Goal: Task Accomplishment & Management: Complete application form

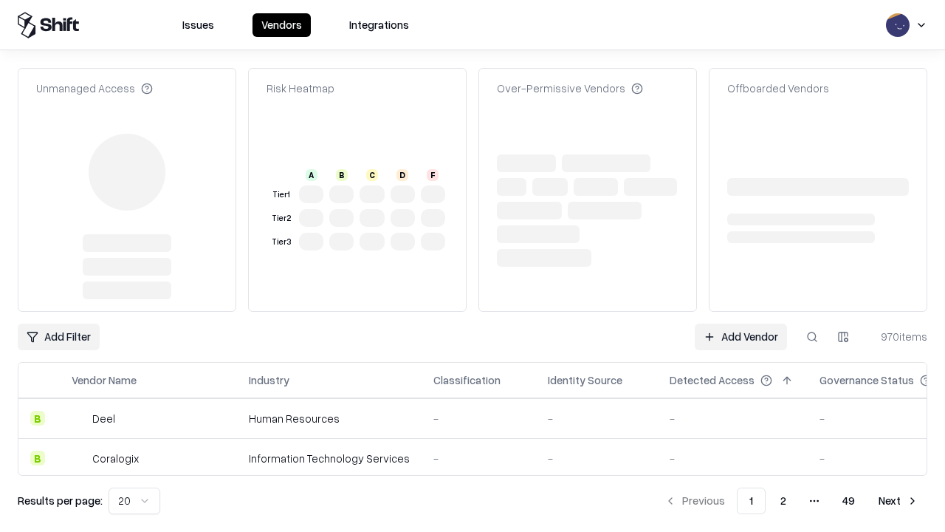
click at [741, 323] on link "Add Vendor" at bounding box center [741, 336] width 92 height 27
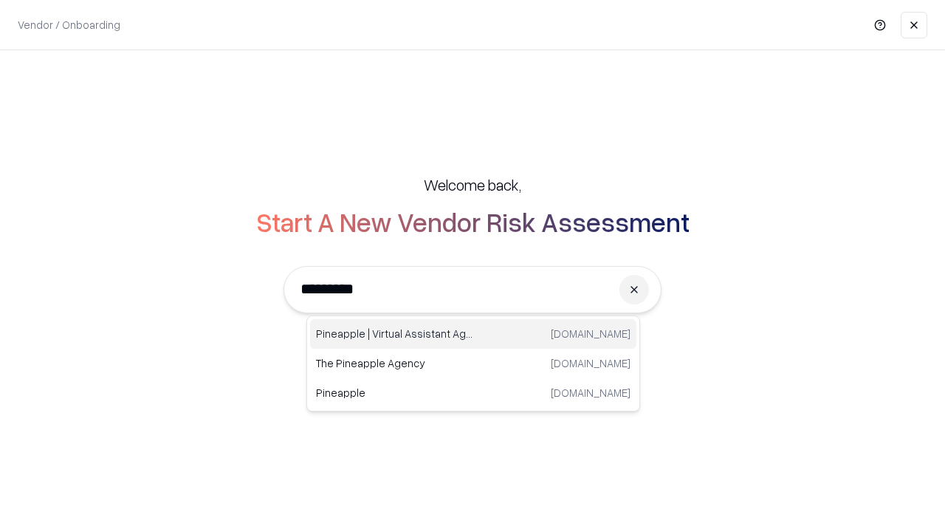
click at [473, 334] on div "Pineapple | Virtual Assistant Agency [DOMAIN_NAME]" at bounding box center [473, 334] width 326 height 30
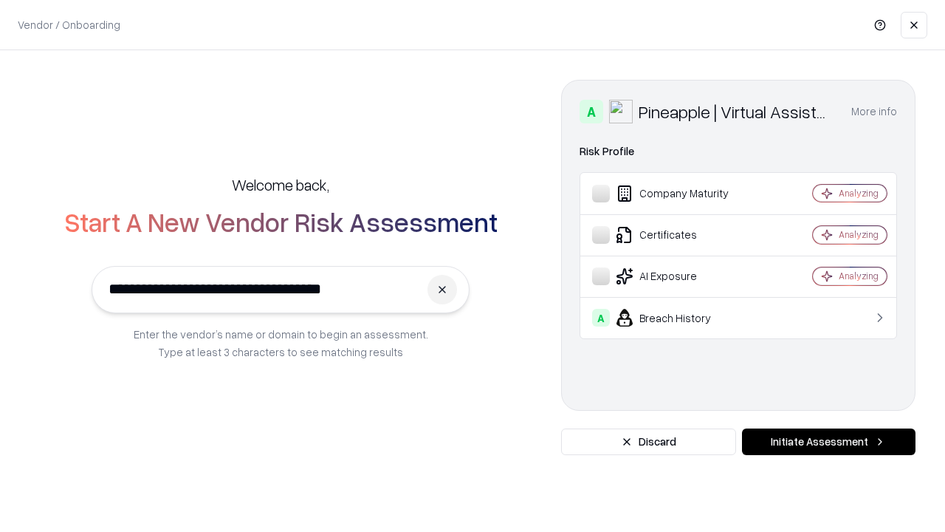
type input "**********"
click at [828, 442] on button "Initiate Assessment" at bounding box center [829, 441] width 174 height 27
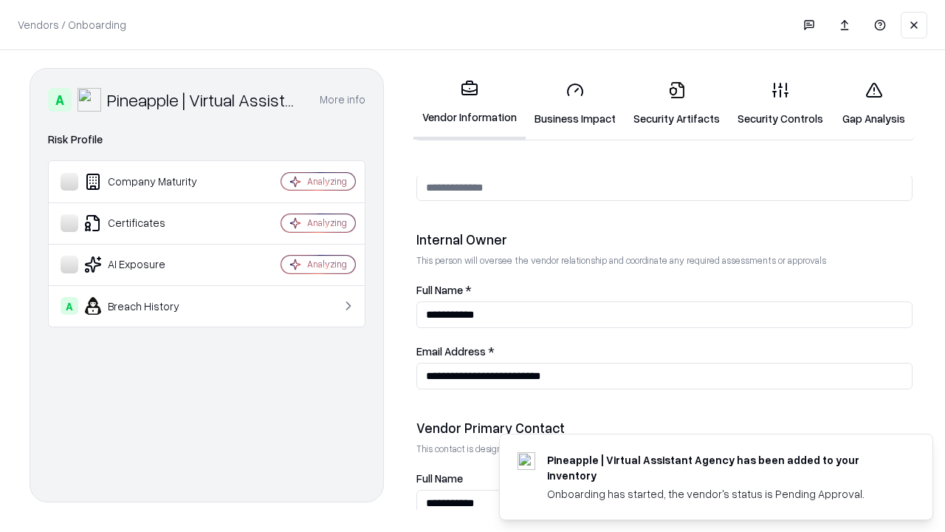
scroll to position [765, 0]
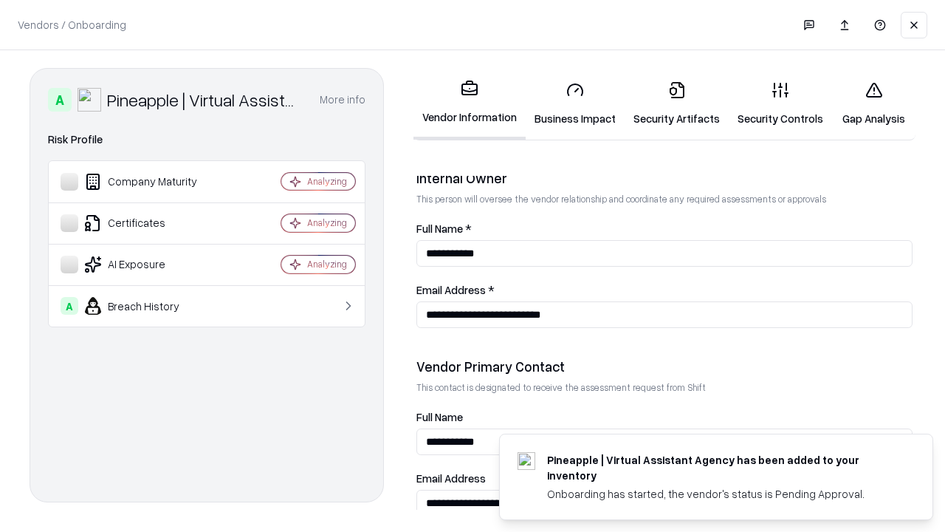
click at [676, 103] on link "Security Artifacts" at bounding box center [677, 103] width 104 height 69
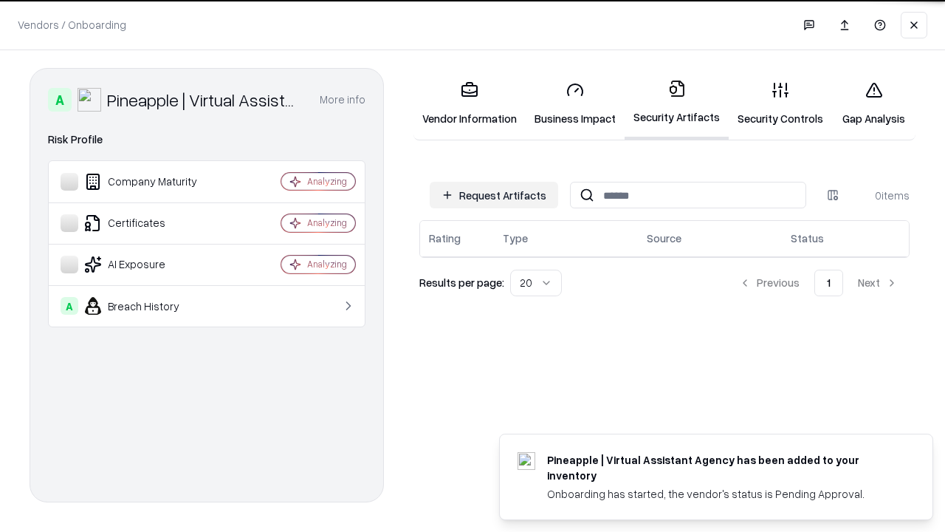
click at [494, 195] on button "Request Artifacts" at bounding box center [494, 195] width 128 height 27
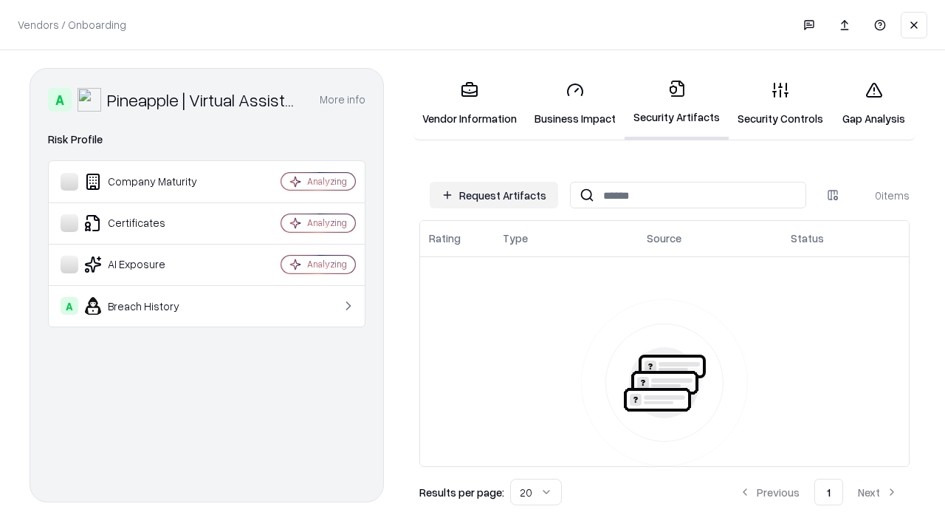
click at [494, 195] on button "Request Artifacts" at bounding box center [494, 195] width 128 height 27
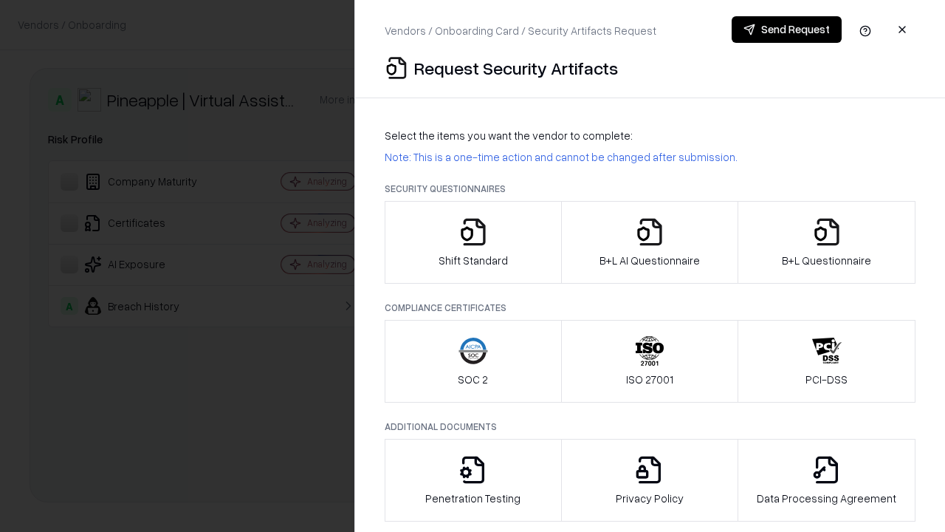
click at [826, 242] on icon "button" at bounding box center [827, 232] width 30 height 30
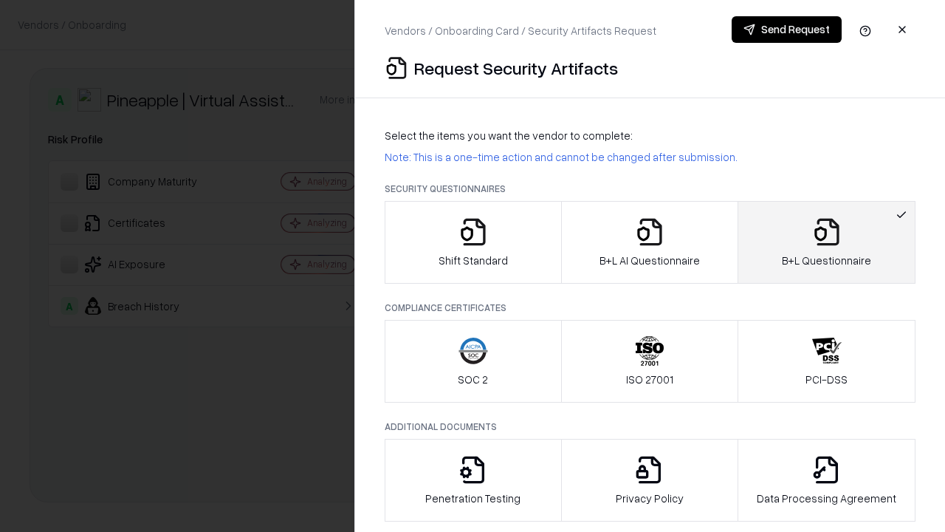
click at [649, 242] on icon "button" at bounding box center [650, 232] width 30 height 30
click at [786, 30] on button "Send Request" at bounding box center [787, 29] width 110 height 27
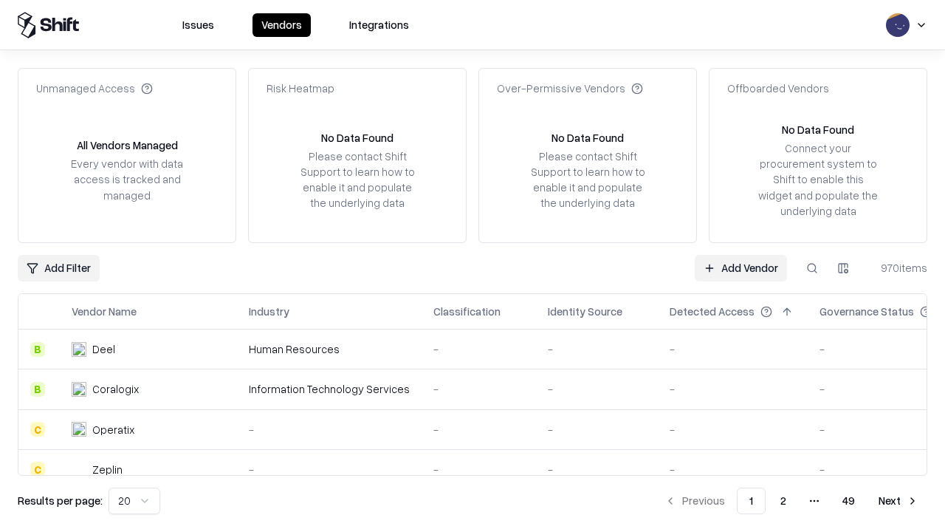
click at [812, 267] on button at bounding box center [812, 268] width 27 height 27
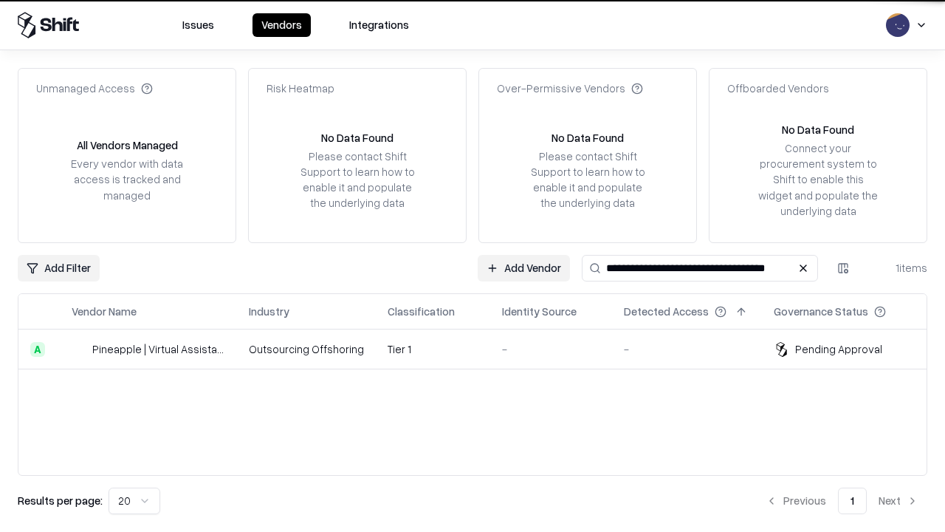
type input "**********"
click at [481, 349] on td "Tier 1" at bounding box center [433, 349] width 114 height 40
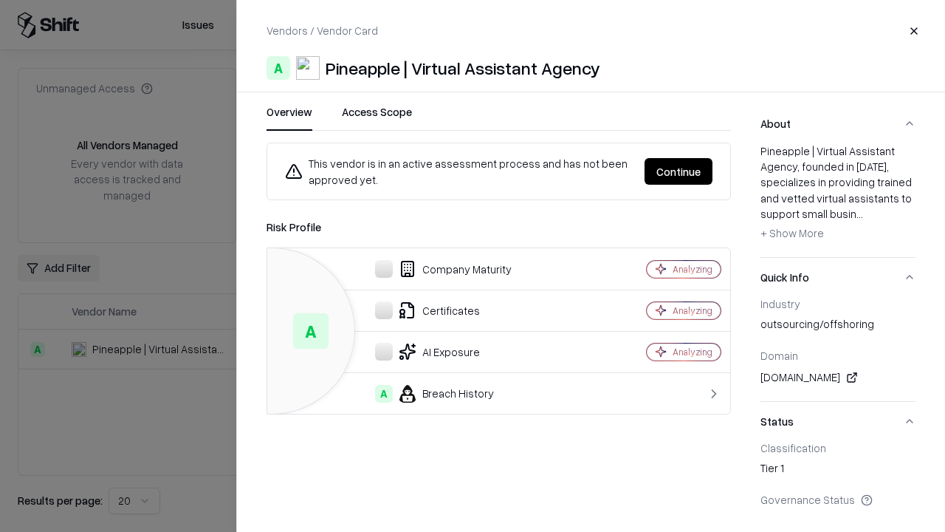
click at [679, 171] on button "Continue" at bounding box center [679, 171] width 68 height 27
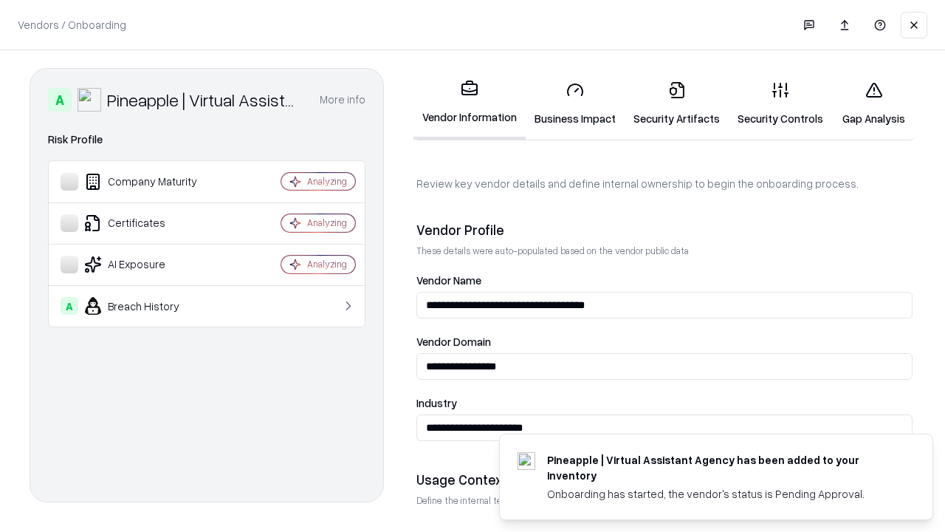
click at [676, 103] on link "Security Artifacts" at bounding box center [677, 103] width 104 height 69
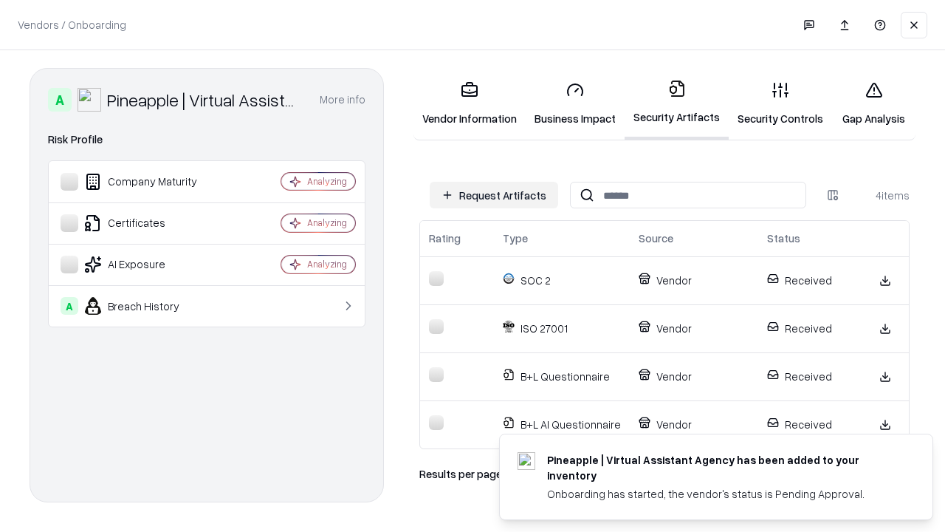
click at [874, 103] on link "Gap Analysis" at bounding box center [873, 103] width 83 height 69
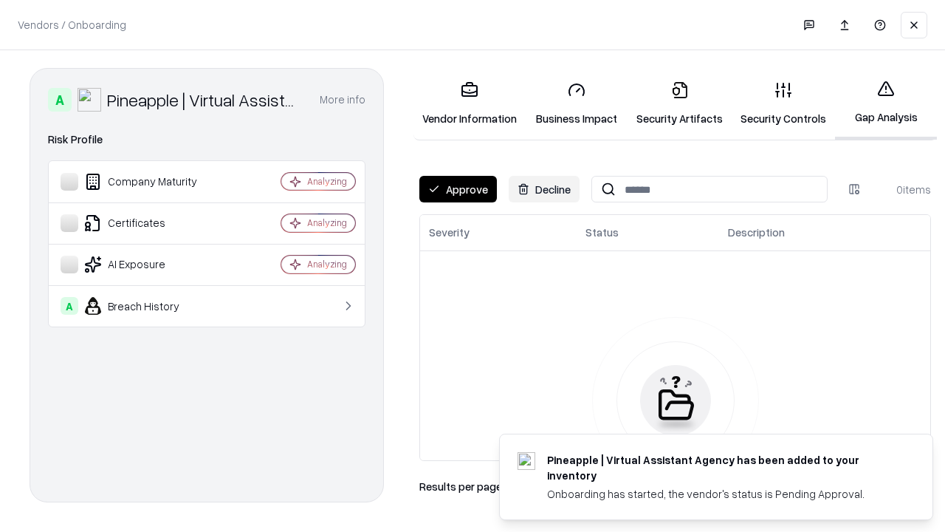
click at [458, 189] on button "Approve" at bounding box center [458, 189] width 78 height 27
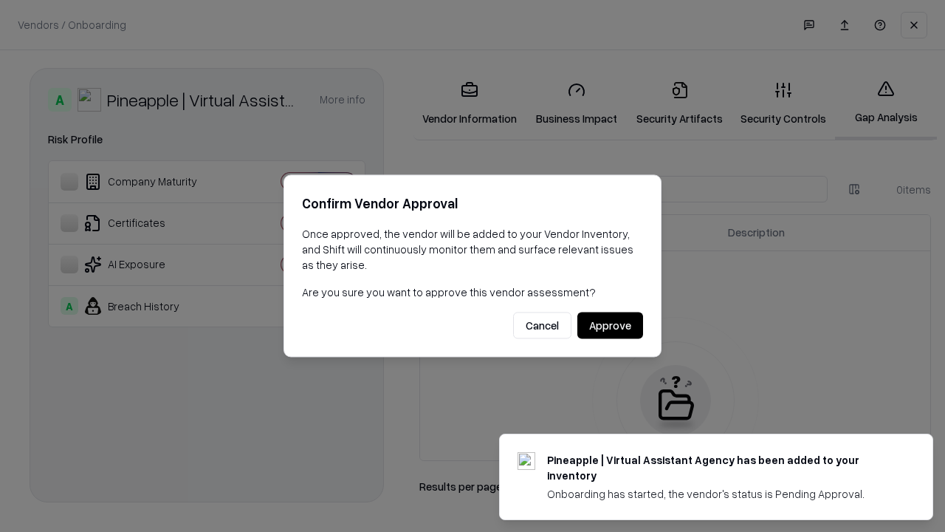
click at [610, 325] on button "Approve" at bounding box center [610, 325] width 66 height 27
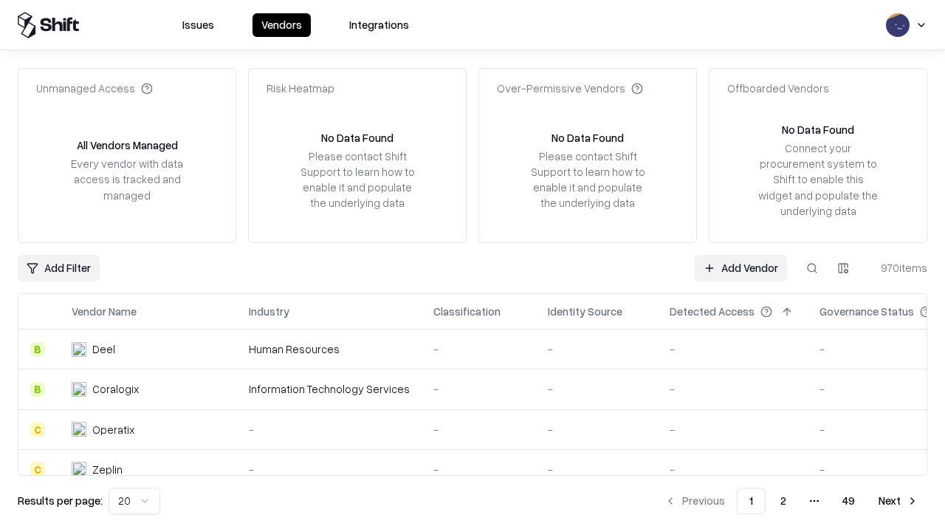
type input "**********"
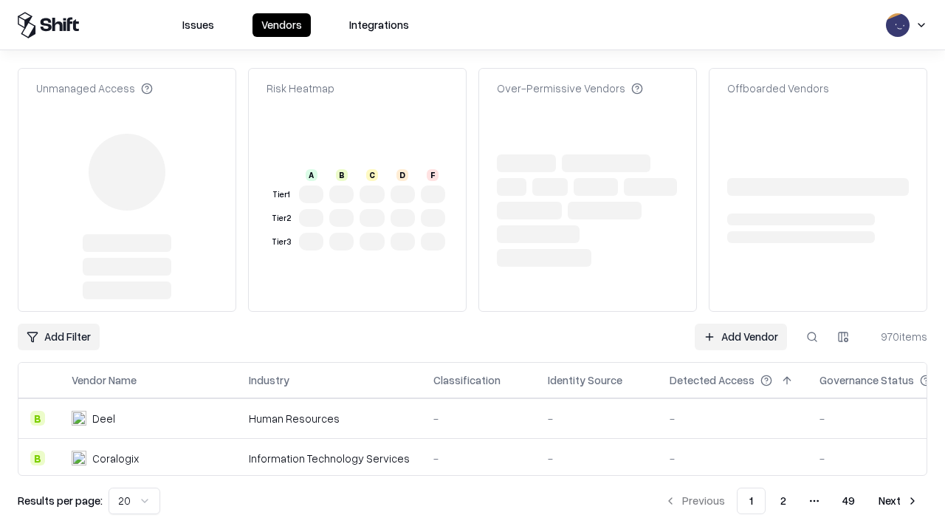
click at [741, 323] on link "Add Vendor" at bounding box center [741, 336] width 92 height 27
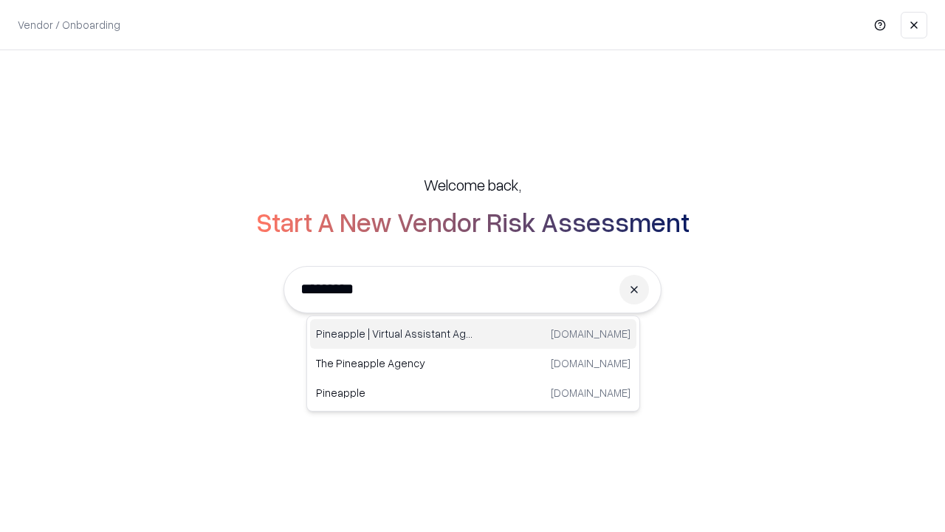
click at [473, 334] on div "Pineapple | Virtual Assistant Agency [DOMAIN_NAME]" at bounding box center [473, 334] width 326 height 30
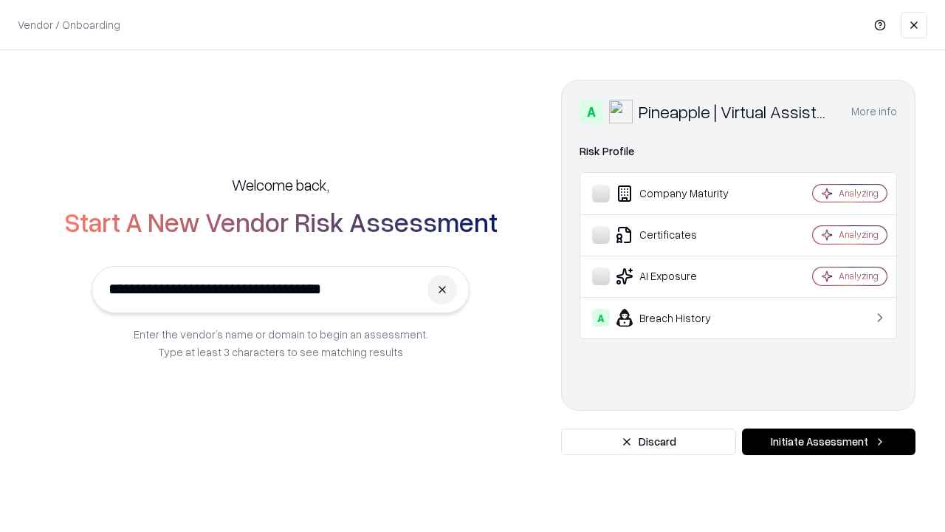
type input "**********"
click at [828, 442] on button "Initiate Assessment" at bounding box center [829, 441] width 174 height 27
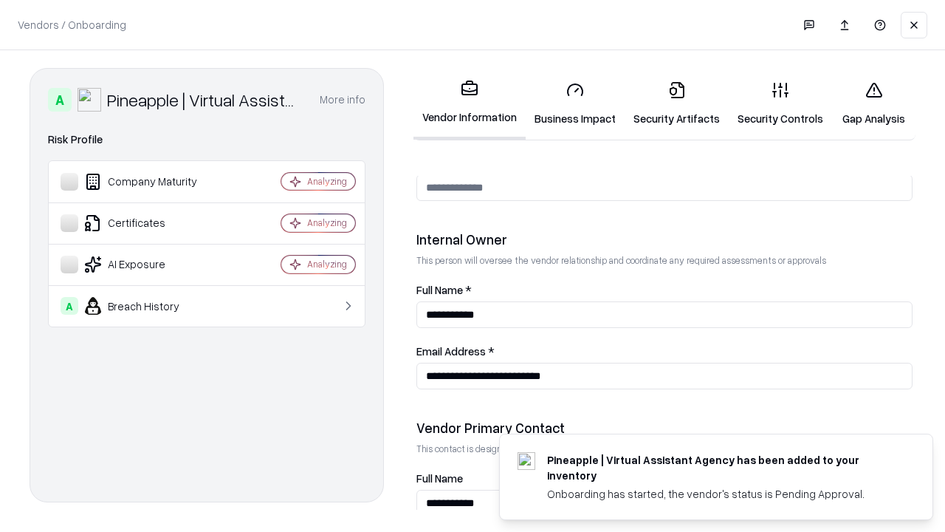
scroll to position [765, 0]
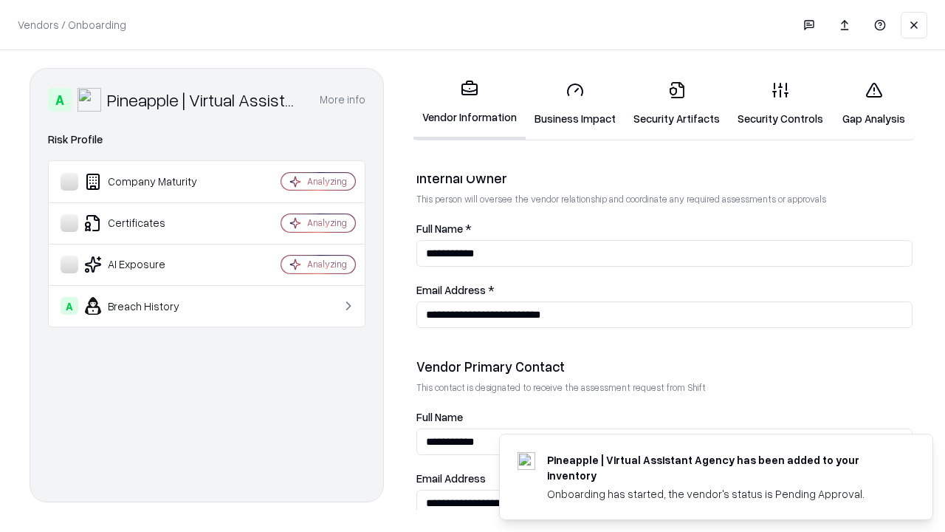
click at [874, 103] on link "Gap Analysis" at bounding box center [873, 103] width 83 height 69
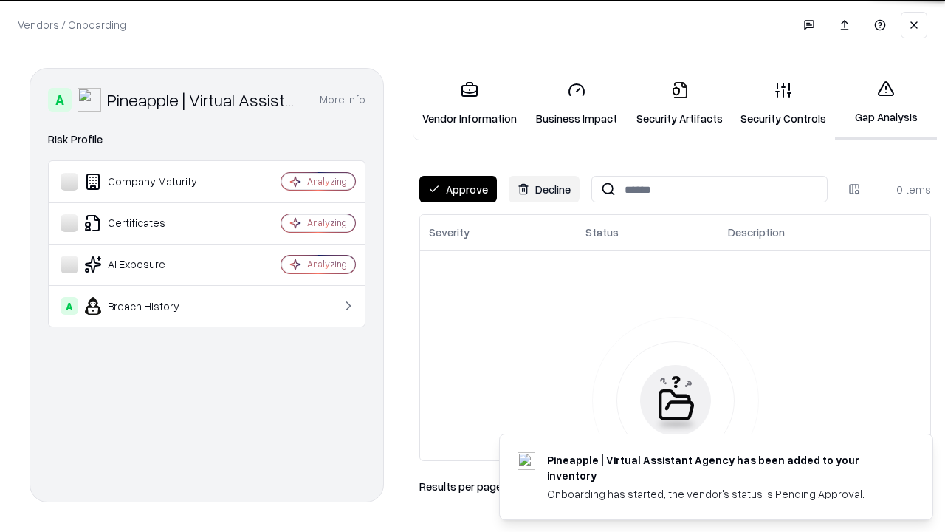
click at [458, 189] on button "Approve" at bounding box center [458, 189] width 78 height 27
